Goal: Contribute content

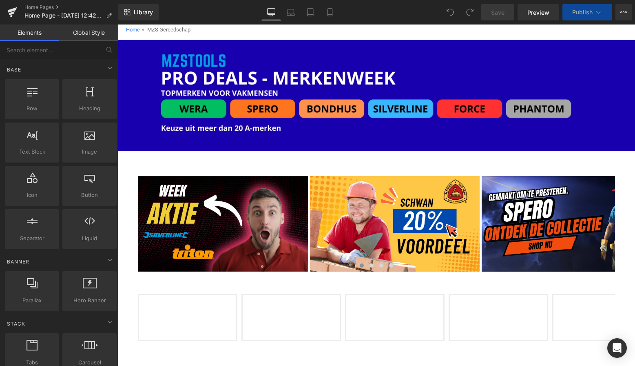
scroll to position [66, 0]
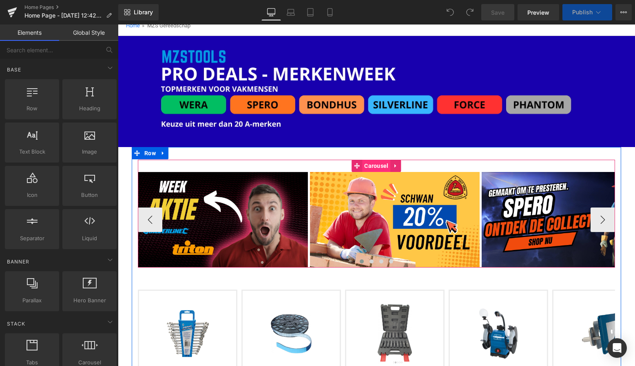
click at [372, 164] on span "Carousel" at bounding box center [376, 166] width 28 height 12
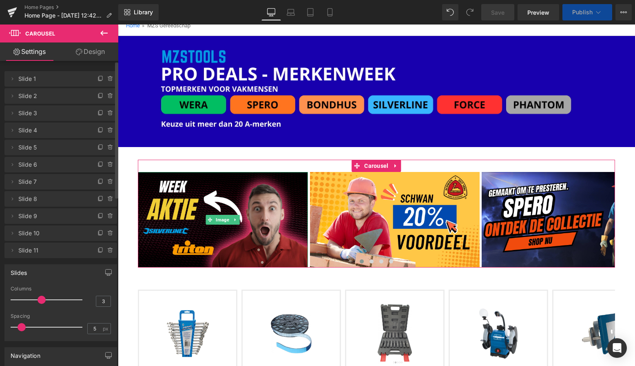
click at [64, 83] on span "Slide 1" at bounding box center [52, 79] width 69 height 16
click at [12, 81] on icon at bounding box center [12, 78] width 7 height 7
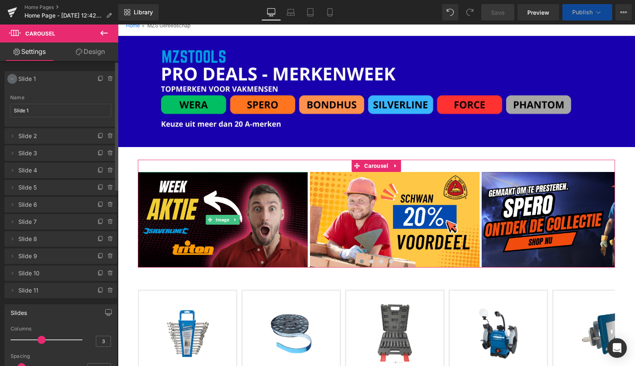
click at [12, 81] on icon at bounding box center [12, 78] width 7 height 7
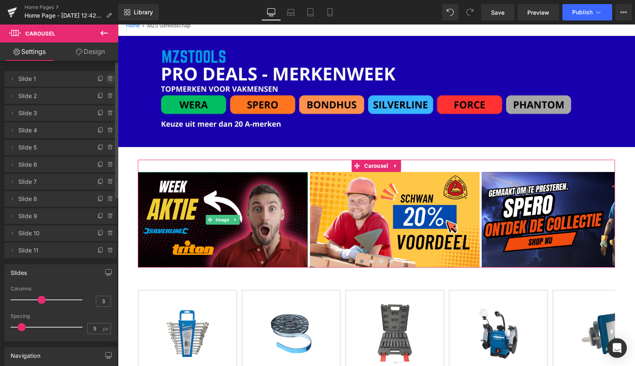
click at [107, 81] on icon at bounding box center [110, 78] width 7 height 7
click at [102, 80] on button "Delete" at bounding box center [102, 79] width 26 height 11
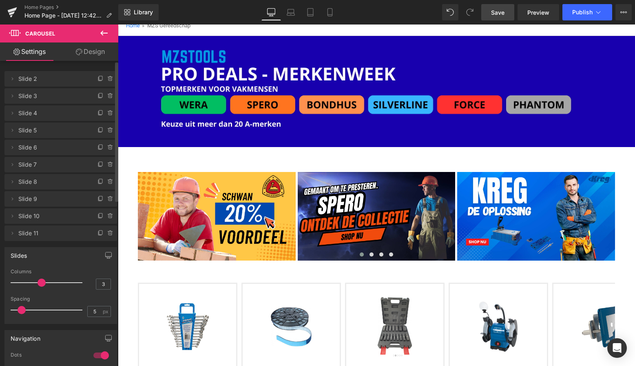
click at [500, 12] on span "Save" at bounding box center [497, 12] width 13 height 9
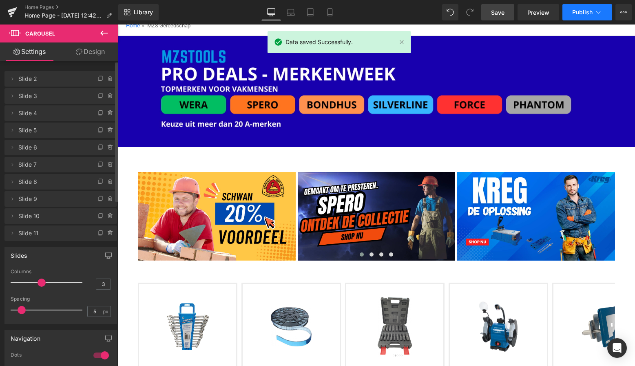
click at [585, 14] on span "Publish" at bounding box center [582, 12] width 20 height 7
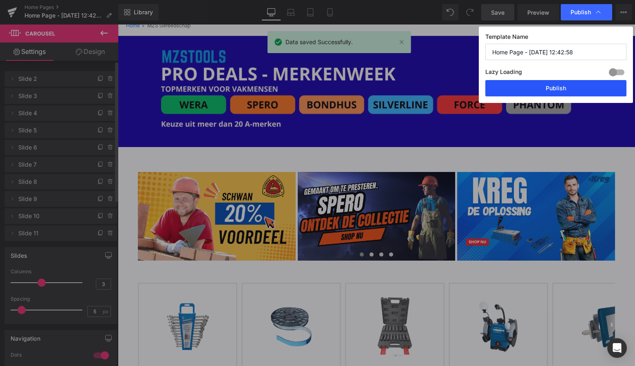
click at [555, 84] on button "Publish" at bounding box center [555, 88] width 141 height 16
